Goal: Obtain resource: Obtain resource

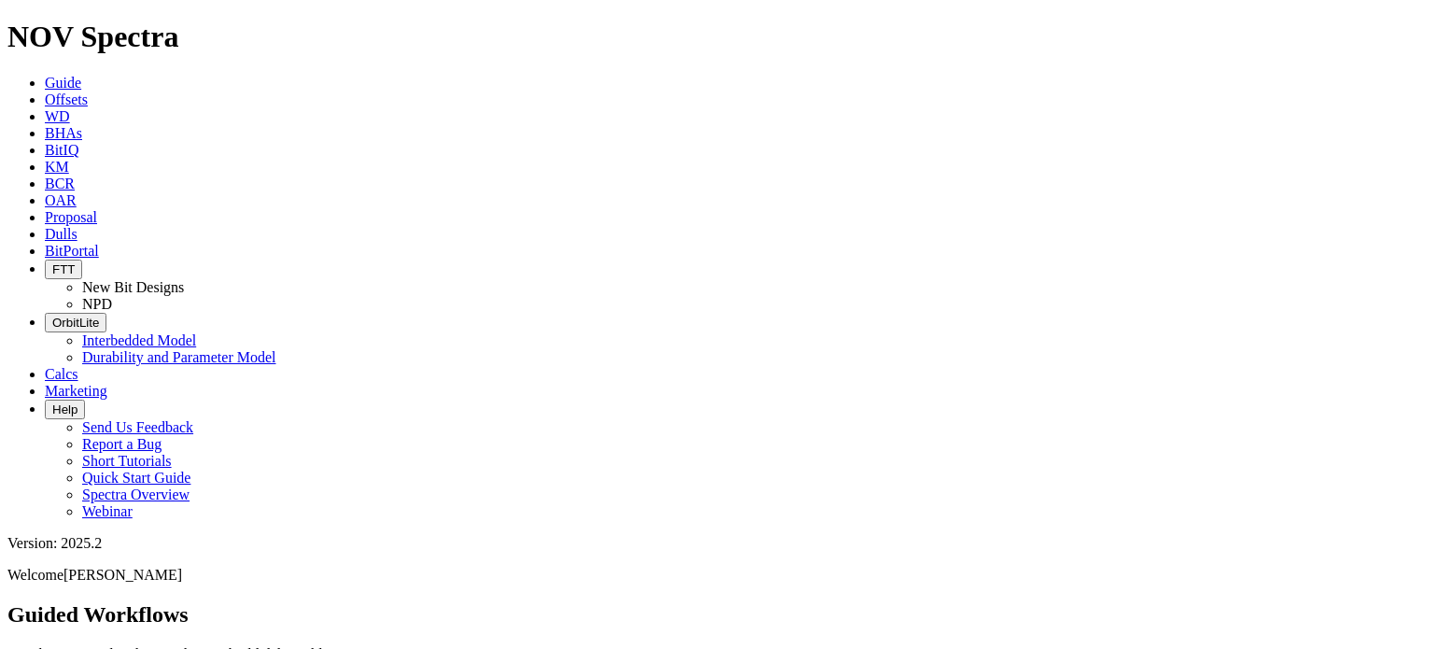
click at [45, 92] on icon at bounding box center [45, 100] width 0 height 16
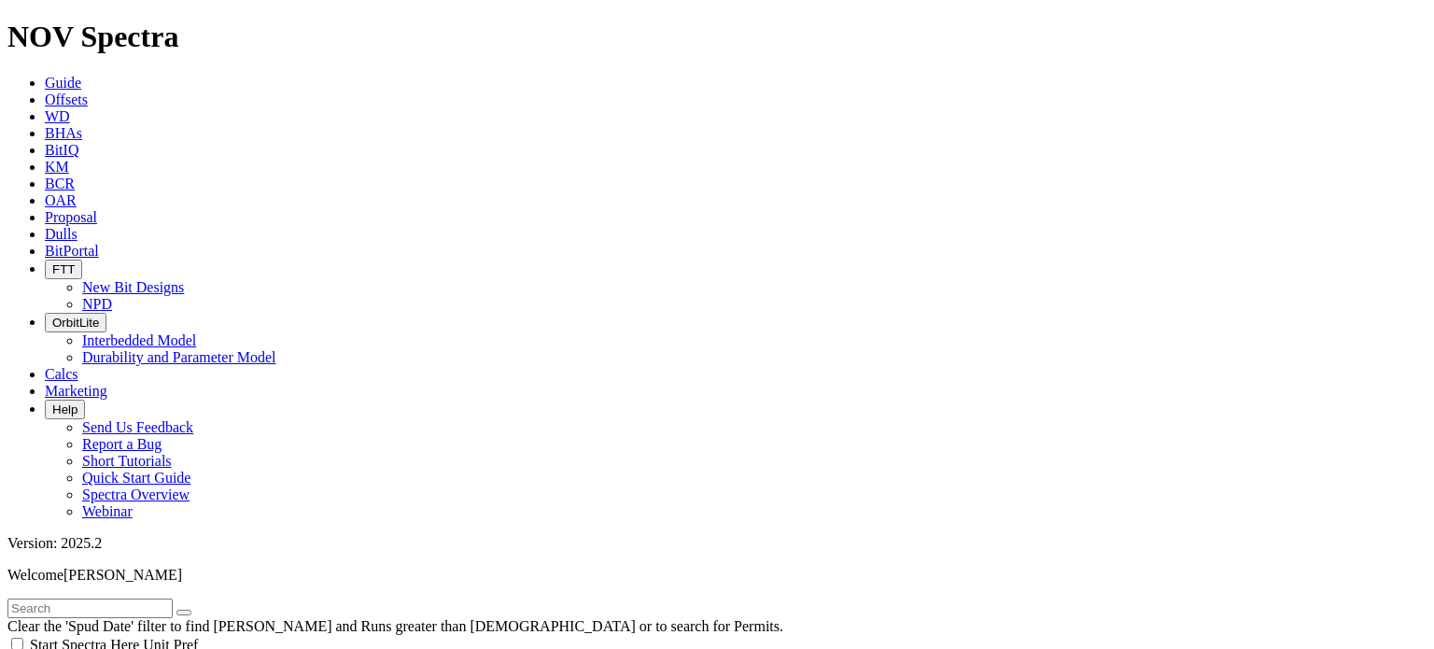
type input "[DATE]"
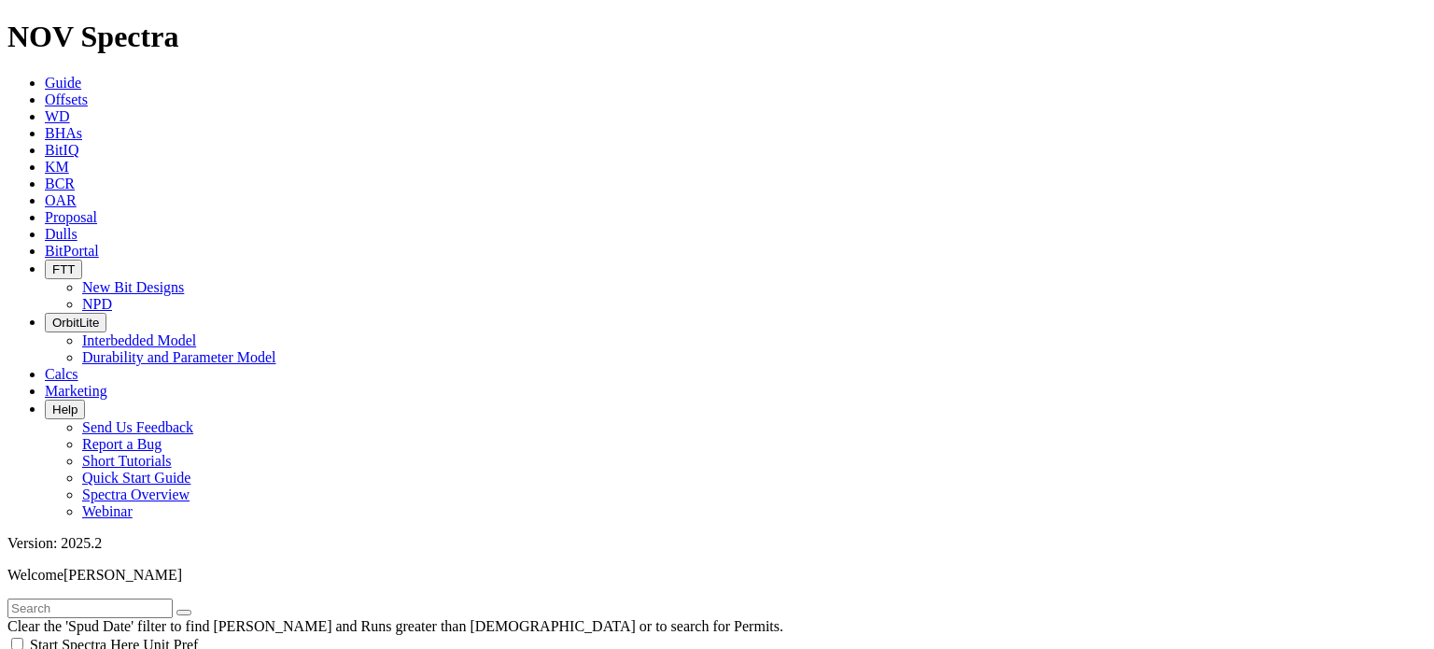
scroll to position [280, 0]
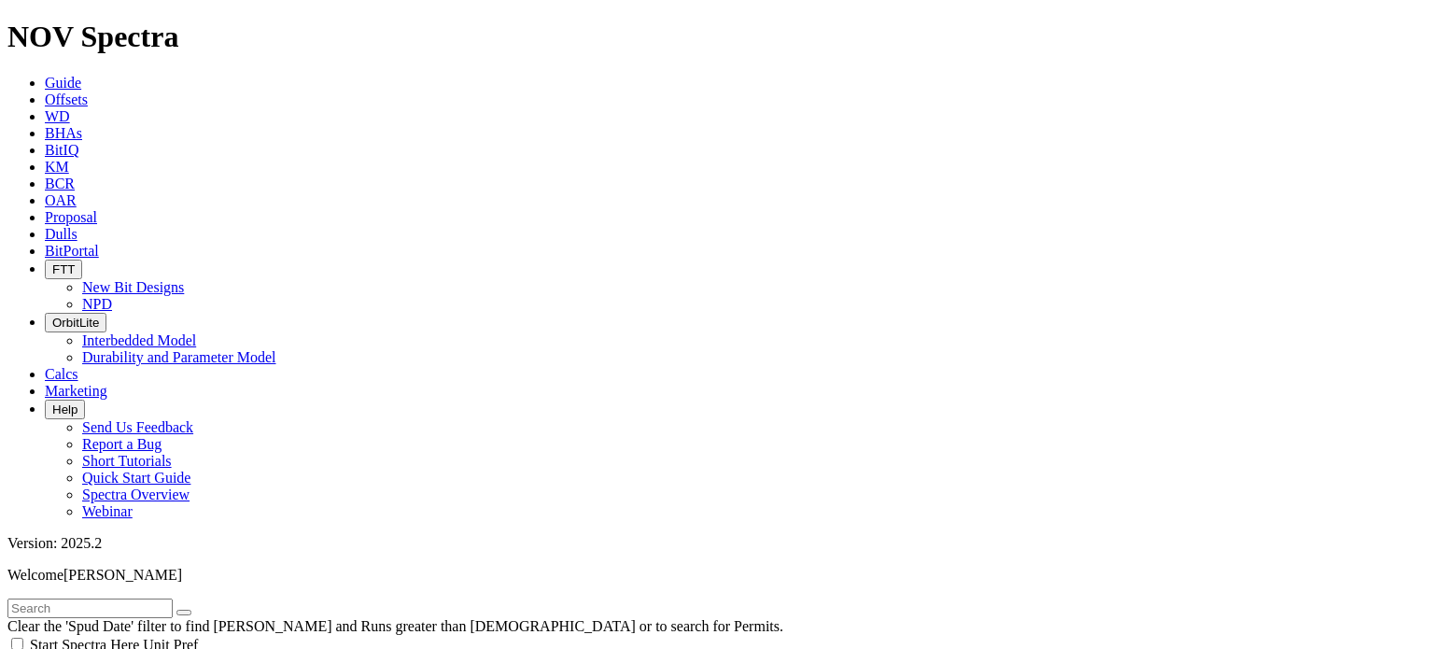
select select "8.75"
checkbox input "false"
select select "? number:8.75 ?"
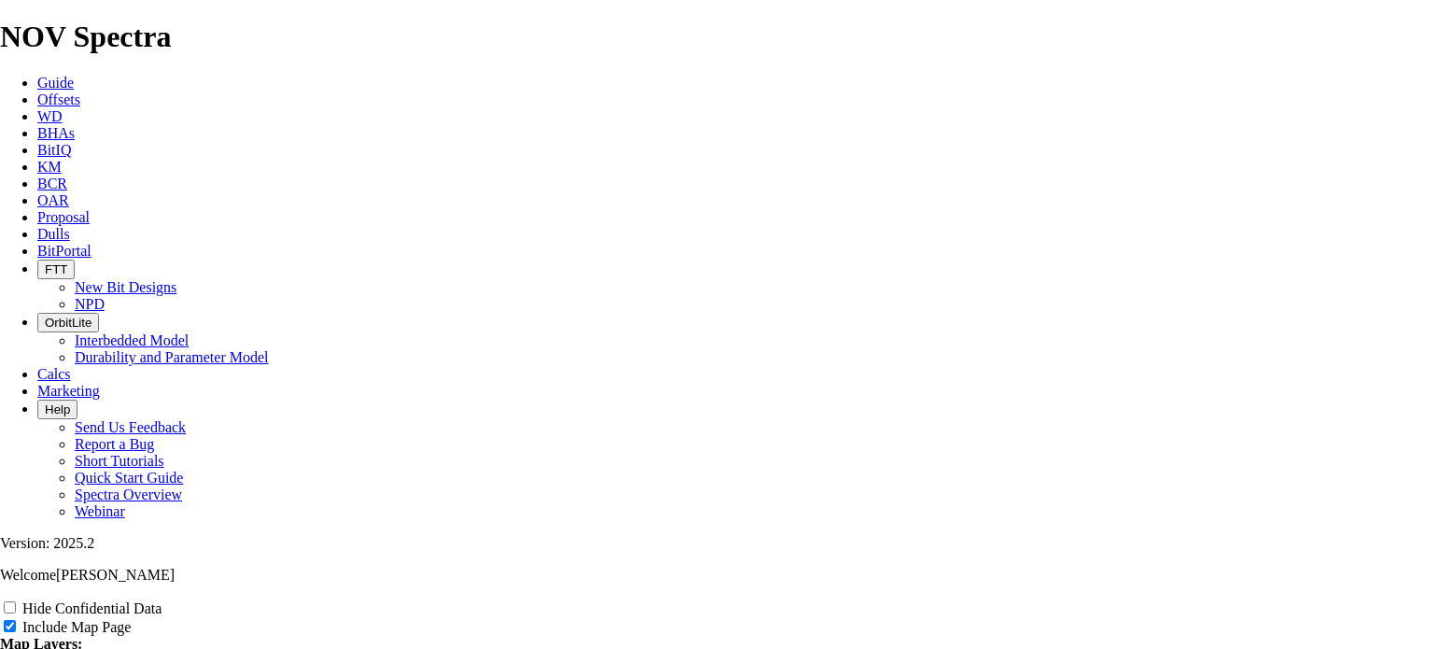
scroll to position [2334, 0]
